Goal: Find specific page/section: Find specific page/section

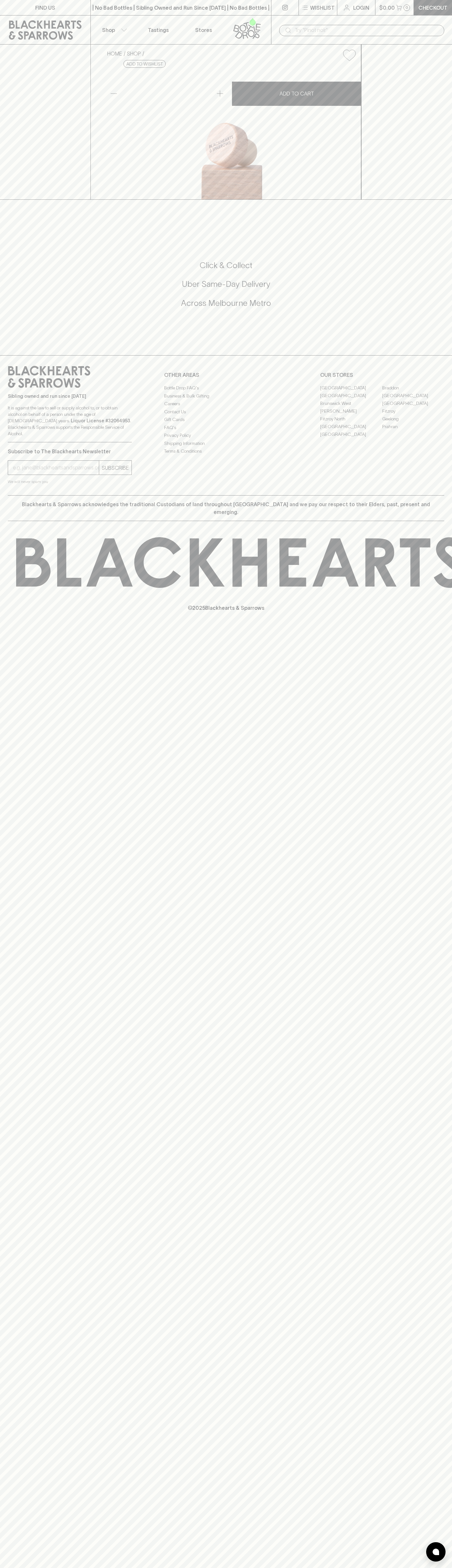
click at [431, 289] on h5 "Uber Same-Day Delivery" at bounding box center [226, 284] width 436 height 10
click at [388, 1567] on html "FIND US | No Bad Bottles | Sibling Owned and Run Since 2006 | No Bad Bottles | …" at bounding box center [226, 784] width 452 height 1568
